Goal: Task Accomplishment & Management: Manage account settings

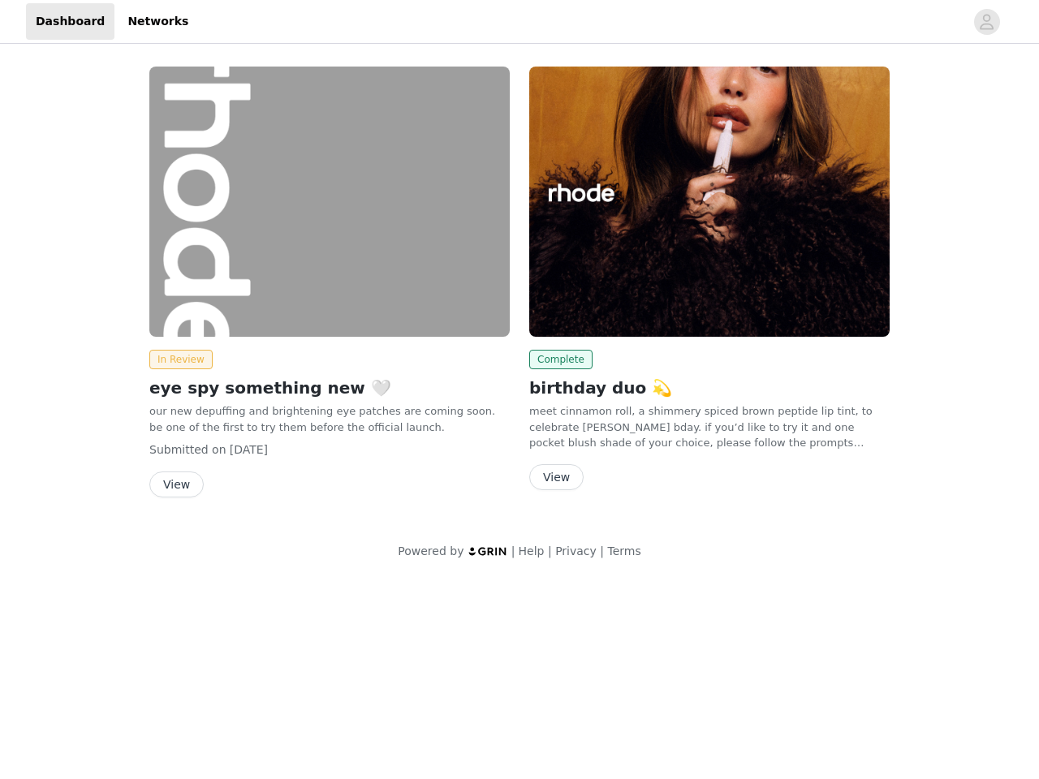
click at [520, 290] on div "Complete birthday duo 💫 meet cinnamon roll, a shimmery spiced brown peptide lip…" at bounding box center [710, 282] width 380 height 450
click at [520, 22] on div at bounding box center [581, 21] width 766 height 37
click at [987, 22] on icon "avatar" at bounding box center [986, 22] width 15 height 26
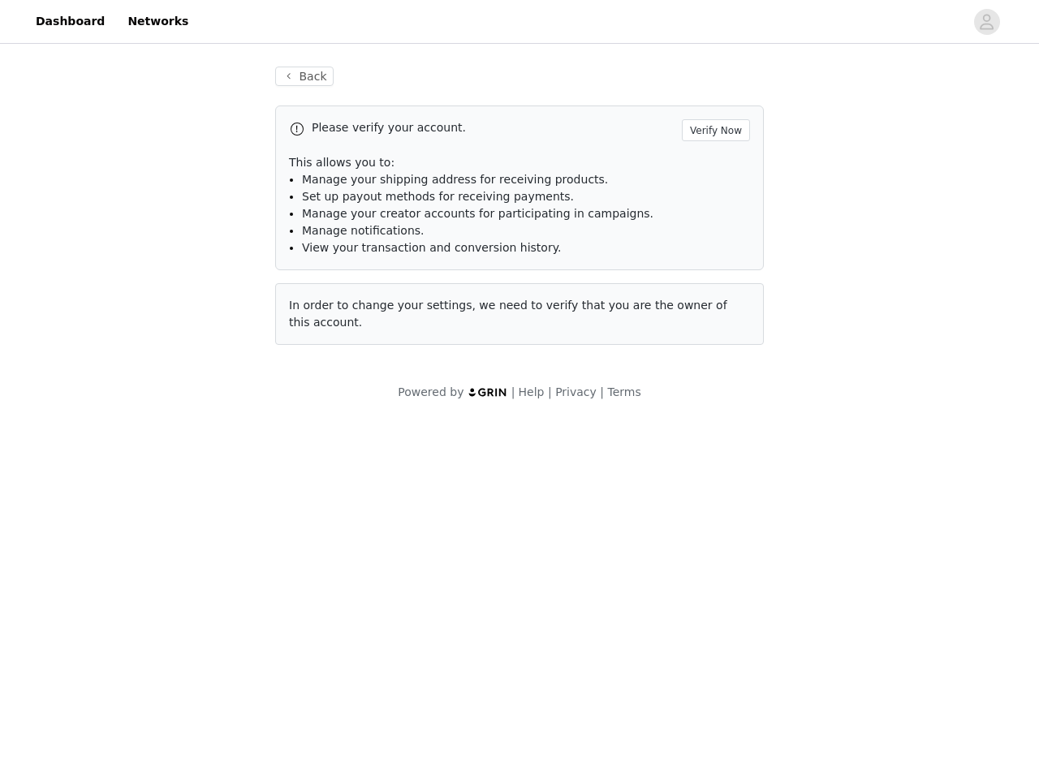
click at [330, 201] on span "Set up payout methods for receiving payments." at bounding box center [438, 196] width 272 height 13
click at [178, 360] on div "Back Please verify your account. Verify Now This allows you to: Manage your shi…" at bounding box center [519, 234] width 1039 height 374
click at [175, 485] on body "Dashboard Networks Back Please verify your account. Verify Now This allows you …" at bounding box center [519, 389] width 1039 height 779
click at [710, 201] on li "Set up payout methods for receiving payments." at bounding box center [526, 196] width 448 height 17
click at [558, 360] on div "Back Please verify your account. Verify Now This allows you to: Manage your shi…" at bounding box center [520, 215] width 528 height 337
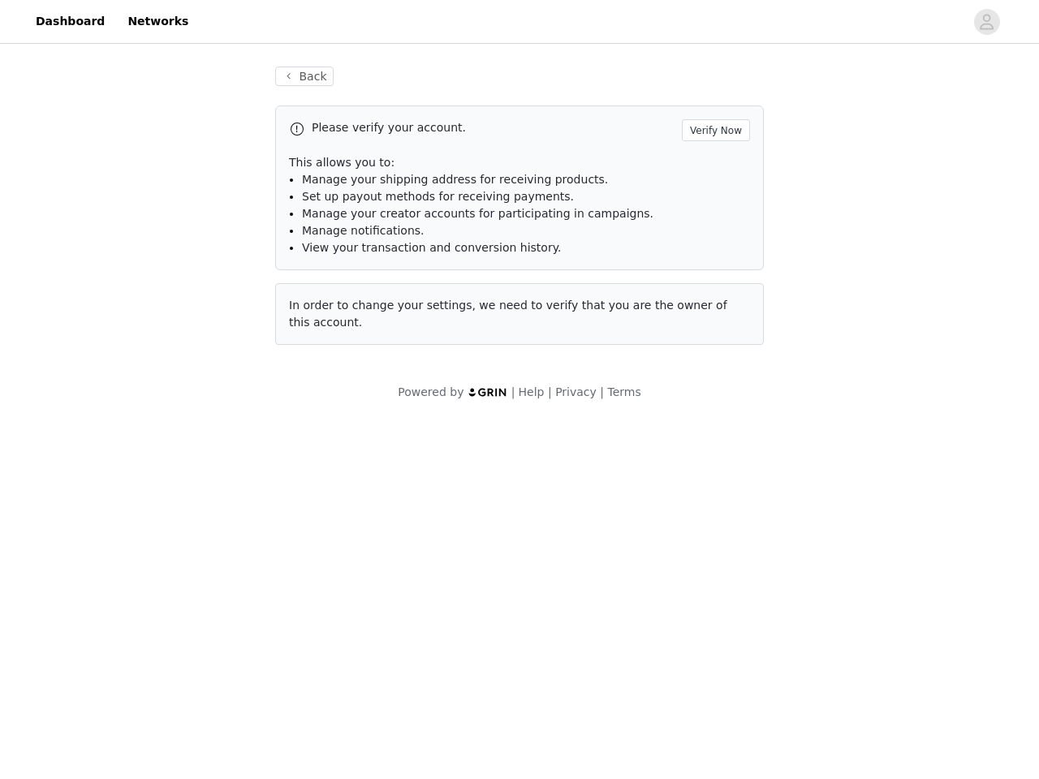
click at [555, 477] on body "Dashboard Networks Back Please verify your account. Verify Now This allows you …" at bounding box center [519, 389] width 1039 height 779
